Goal: Information Seeking & Learning: Learn about a topic

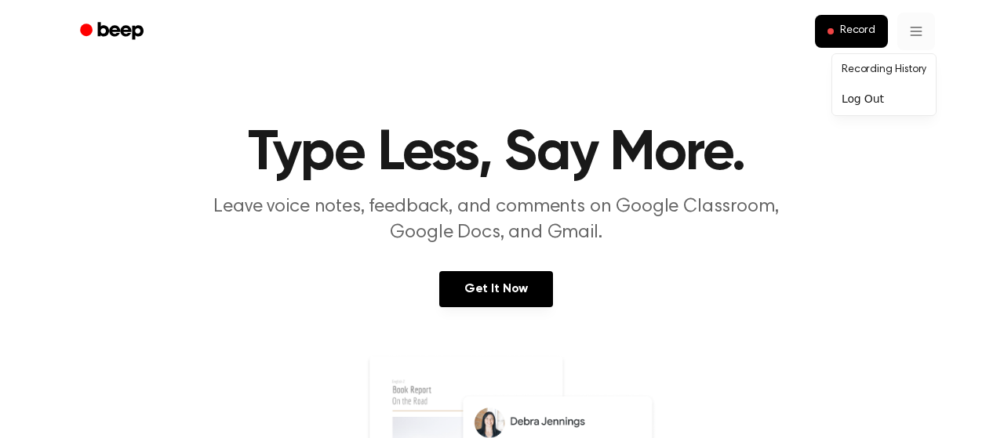
click at [897, 68] on link "Recording History" at bounding box center [883, 70] width 97 height 26
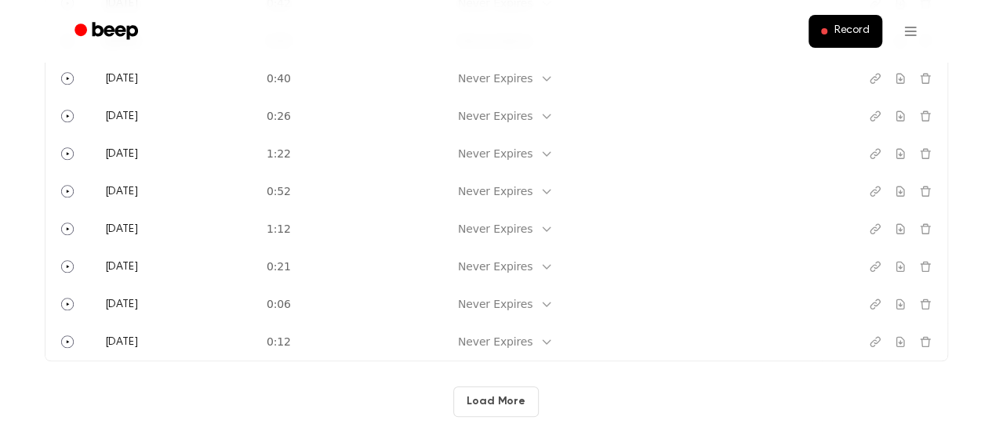
scroll to position [862, 0]
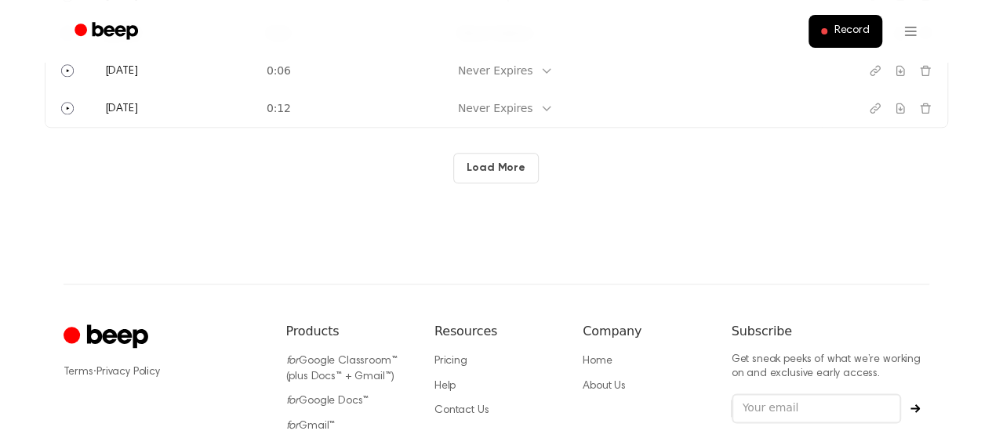
click at [494, 165] on button "Load More" at bounding box center [495, 168] width 85 height 31
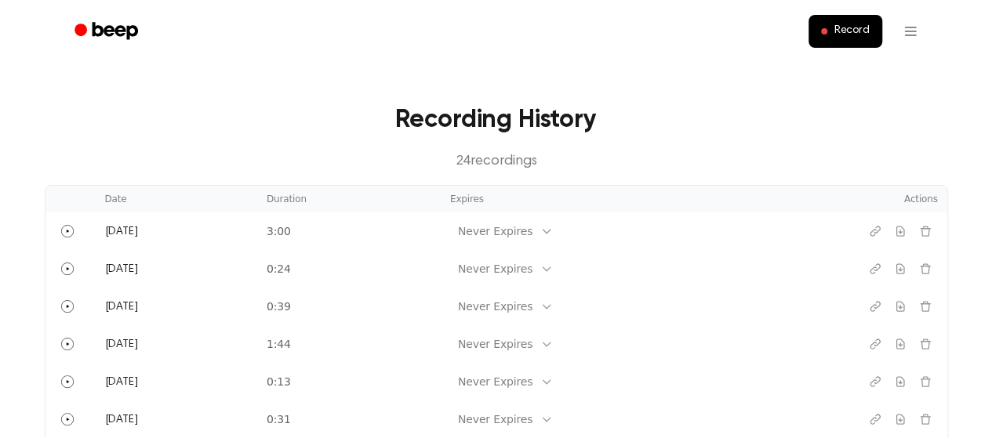
scroll to position [0, 0]
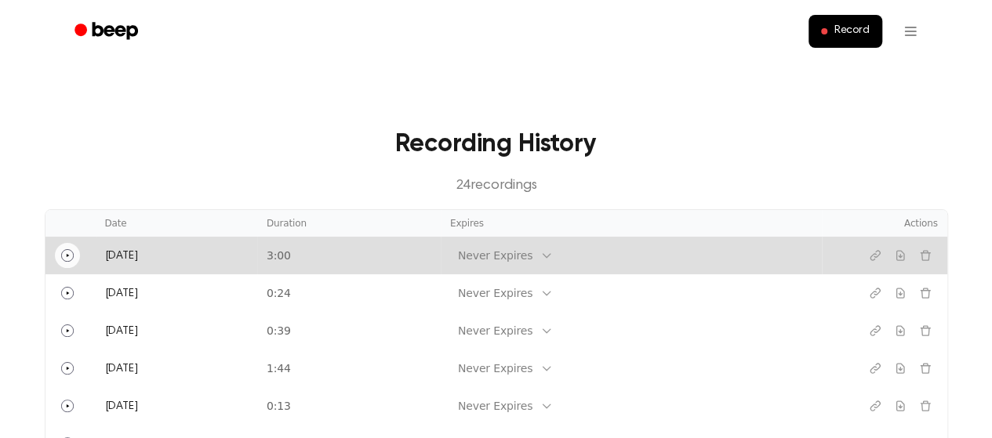
click at [66, 254] on icon "Play" at bounding box center [67, 255] width 3 height 3
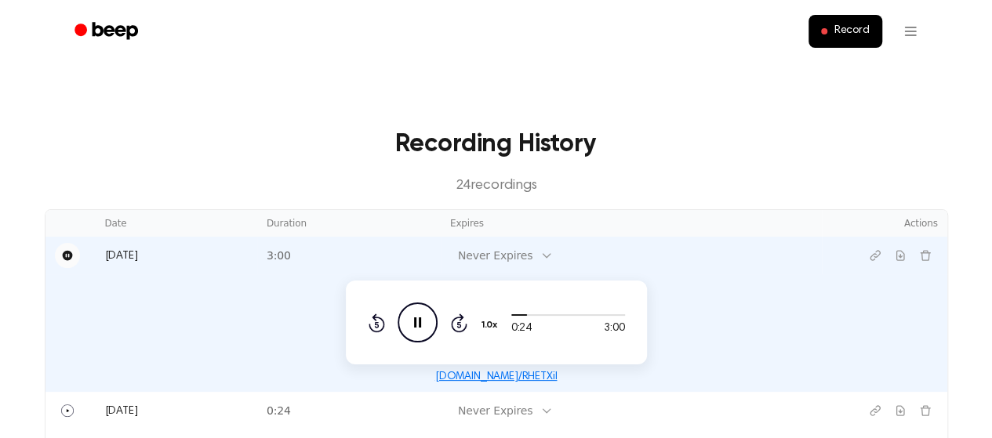
click at [424, 311] on icon "Pause Audio" at bounding box center [417, 323] width 40 height 40
click at [332, 146] on h3 "Recording History" at bounding box center [496, 144] width 853 height 38
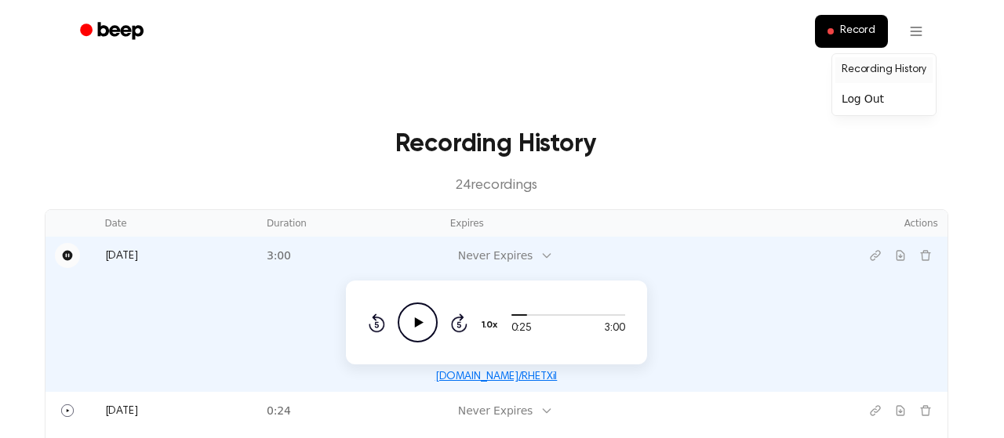
click at [902, 71] on link "Recording History" at bounding box center [883, 70] width 97 height 26
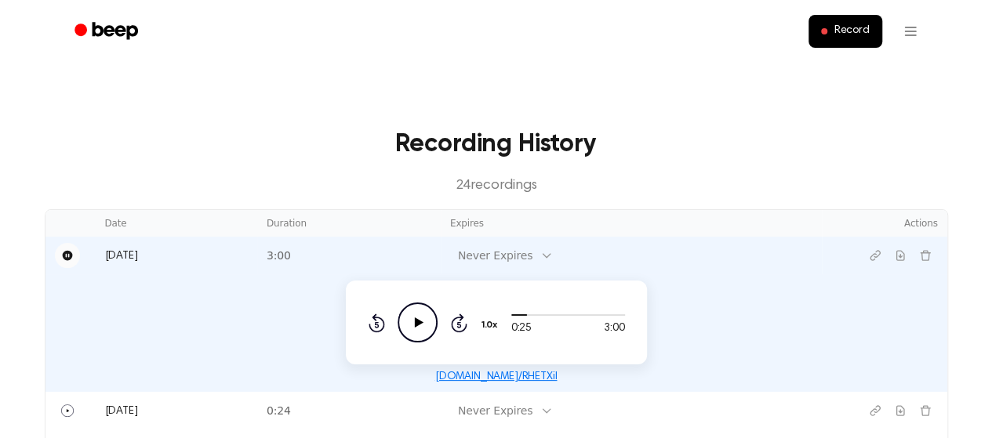
click at [122, 31] on icon "Beep" at bounding box center [114, 30] width 45 height 17
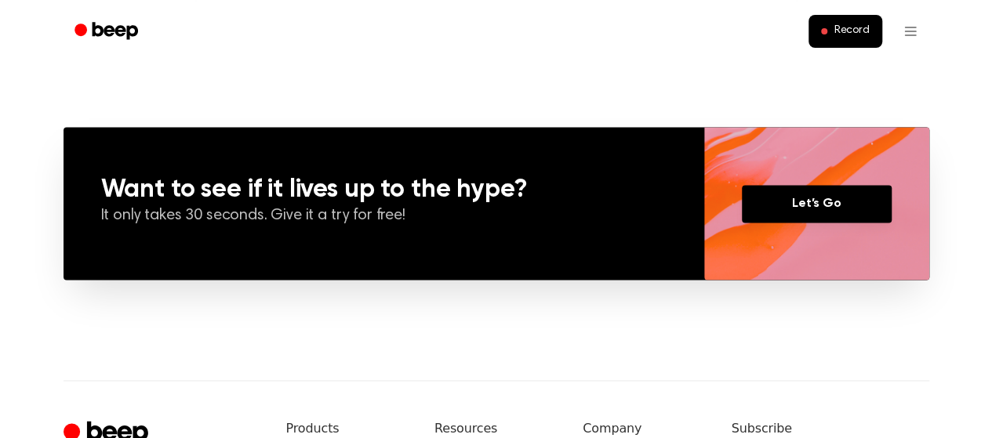
scroll to position [1333, 0]
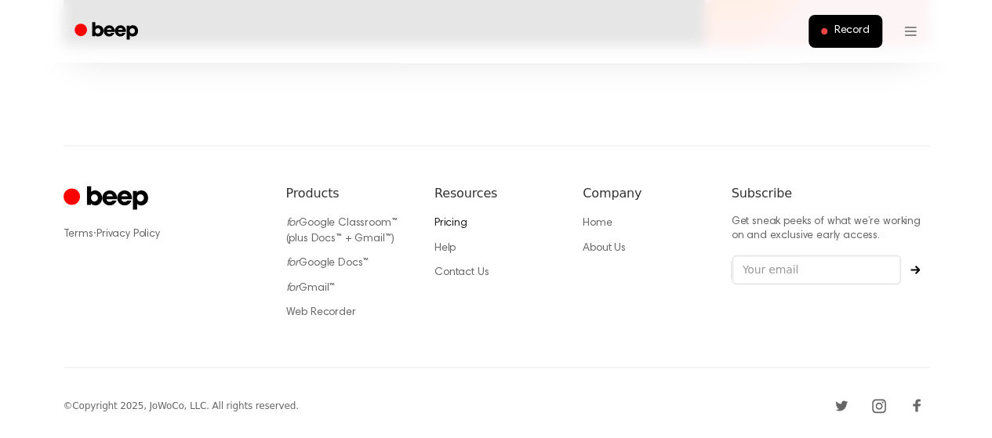
click at [450, 224] on link "Pricing" at bounding box center [450, 222] width 33 height 11
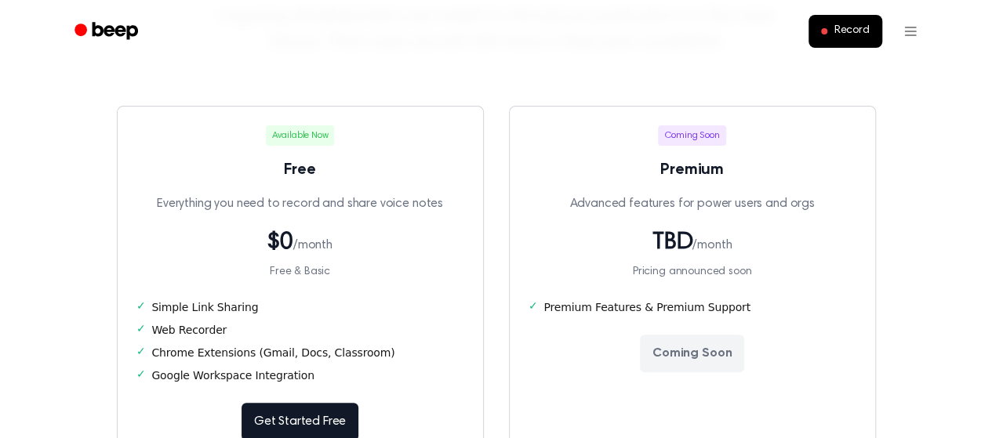
scroll to position [235, 0]
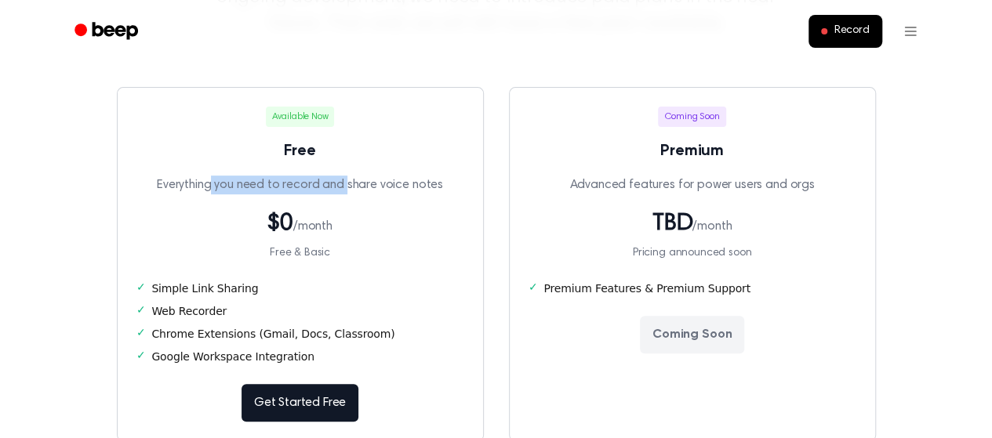
drag, startPoint x: 215, startPoint y: 186, endPoint x: 390, endPoint y: 181, distance: 175.7
click at [350, 181] on p "Everything you need to record and share voice notes" at bounding box center [300, 185] width 328 height 19
drag, startPoint x: 390, startPoint y: 181, endPoint x: 448, endPoint y: 181, distance: 58.0
click at [448, 181] on p "Everything you need to record and share voice notes" at bounding box center [300, 185] width 328 height 19
click at [416, 204] on div "Available Now Free Everything you need to record and share voice notes $0 /mont…" at bounding box center [300, 264] width 367 height 354
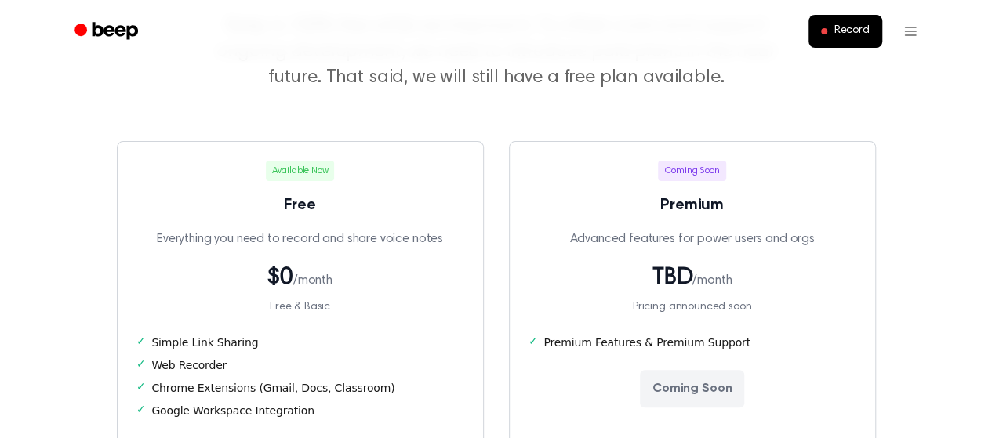
scroll to position [157, 0]
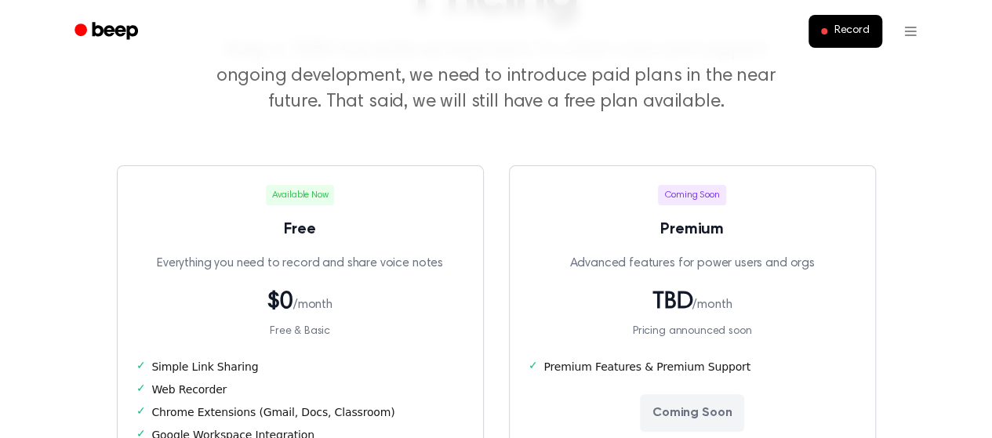
click at [402, 218] on h3 "Free" at bounding box center [300, 230] width 328 height 24
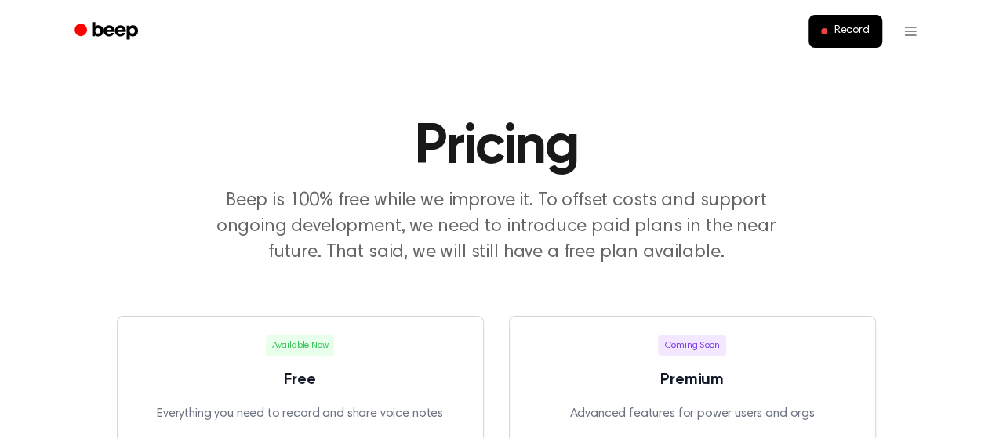
scroll to position [0, 0]
